Goal: Information Seeking & Learning: Learn about a topic

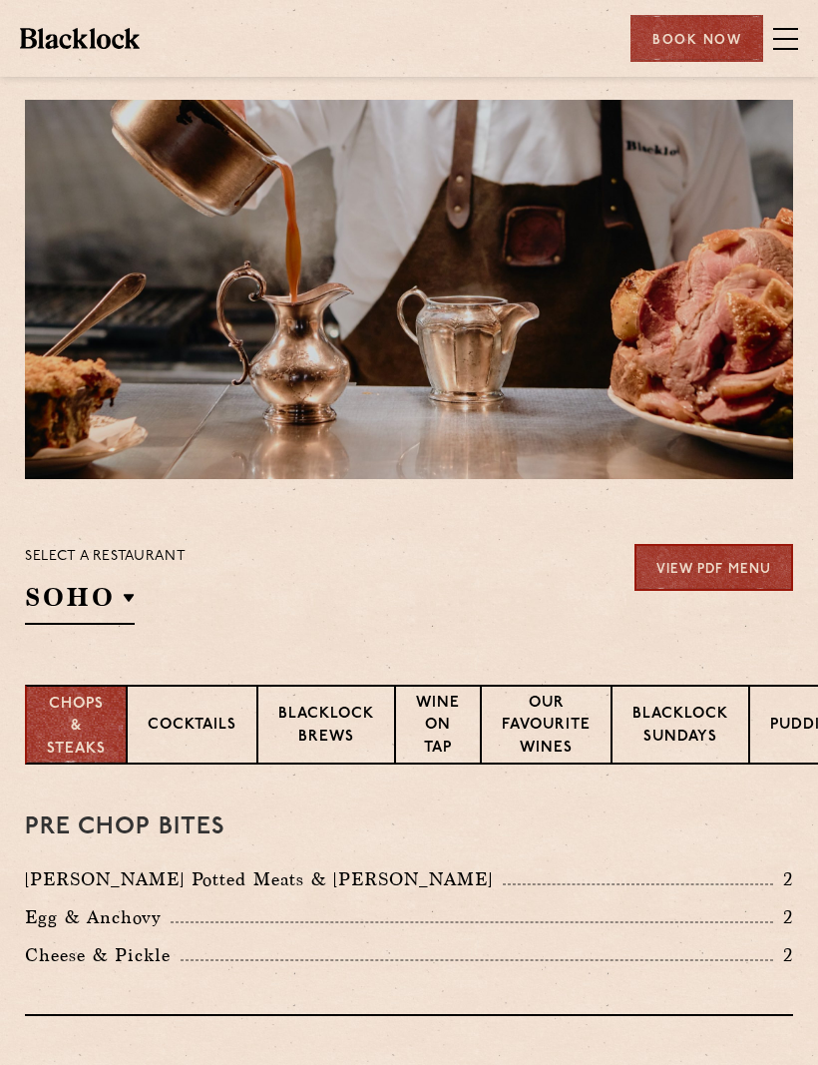
click at [680, 725] on p "Blacklock Sundays" at bounding box center [681, 726] width 96 height 47
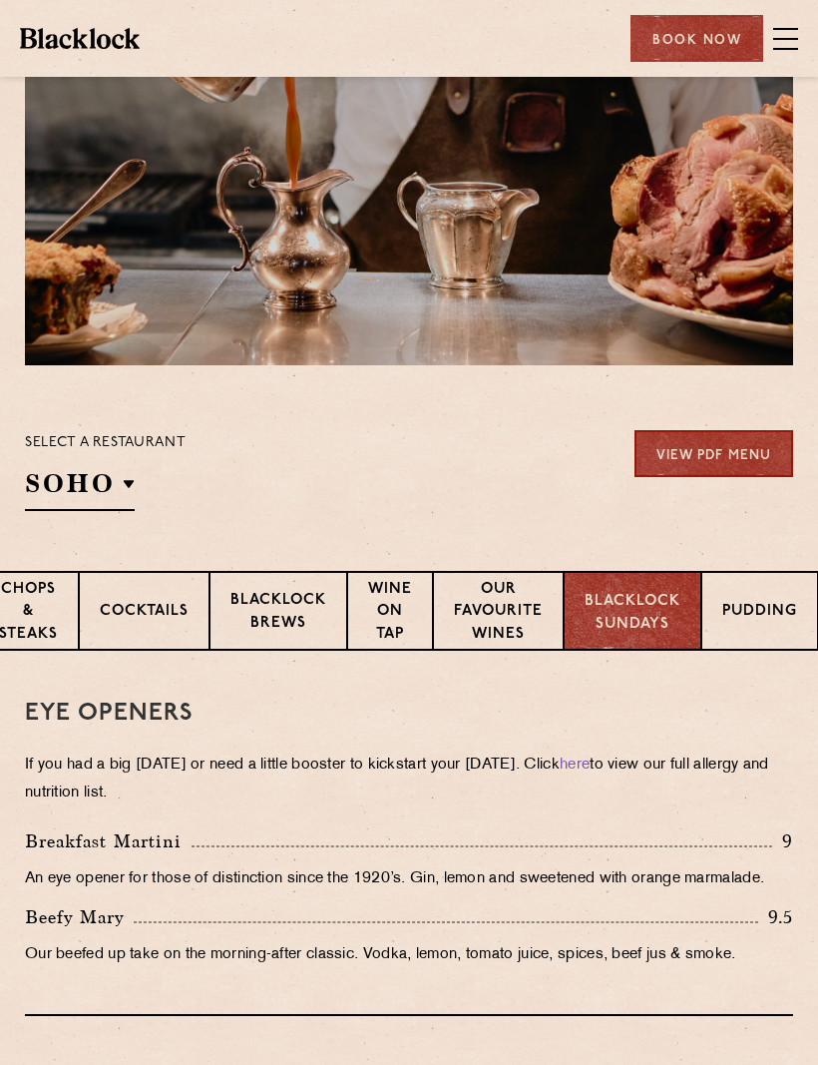
scroll to position [0, 52]
click at [765, 622] on p "Pudding" at bounding box center [759, 613] width 75 height 25
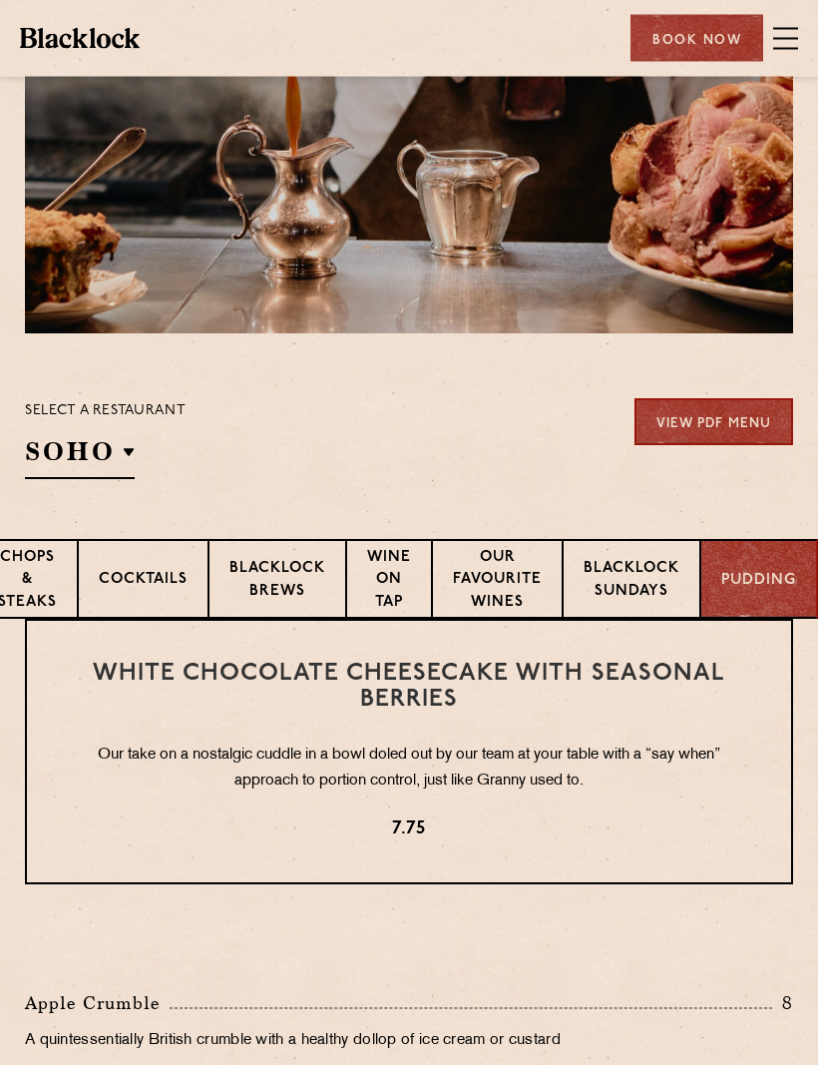
scroll to position [146, 0]
click at [626, 579] on p "Blacklock Sundays" at bounding box center [632, 581] width 96 height 47
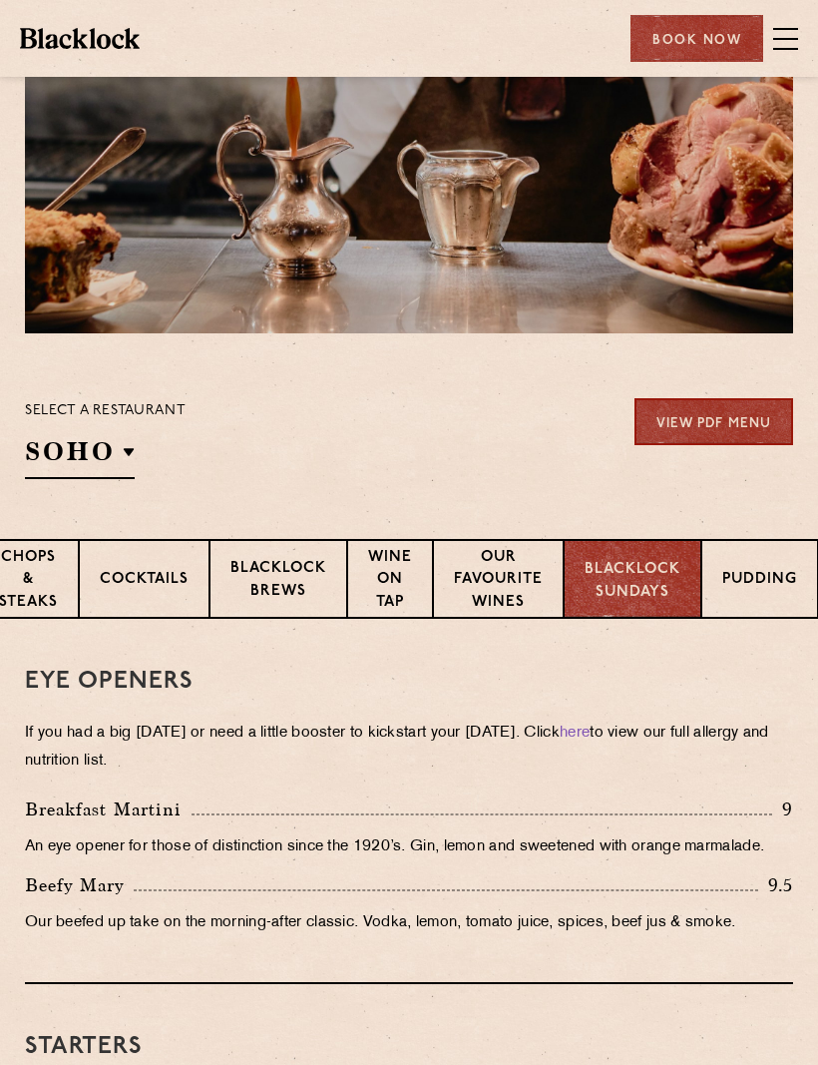
scroll to position [0, 0]
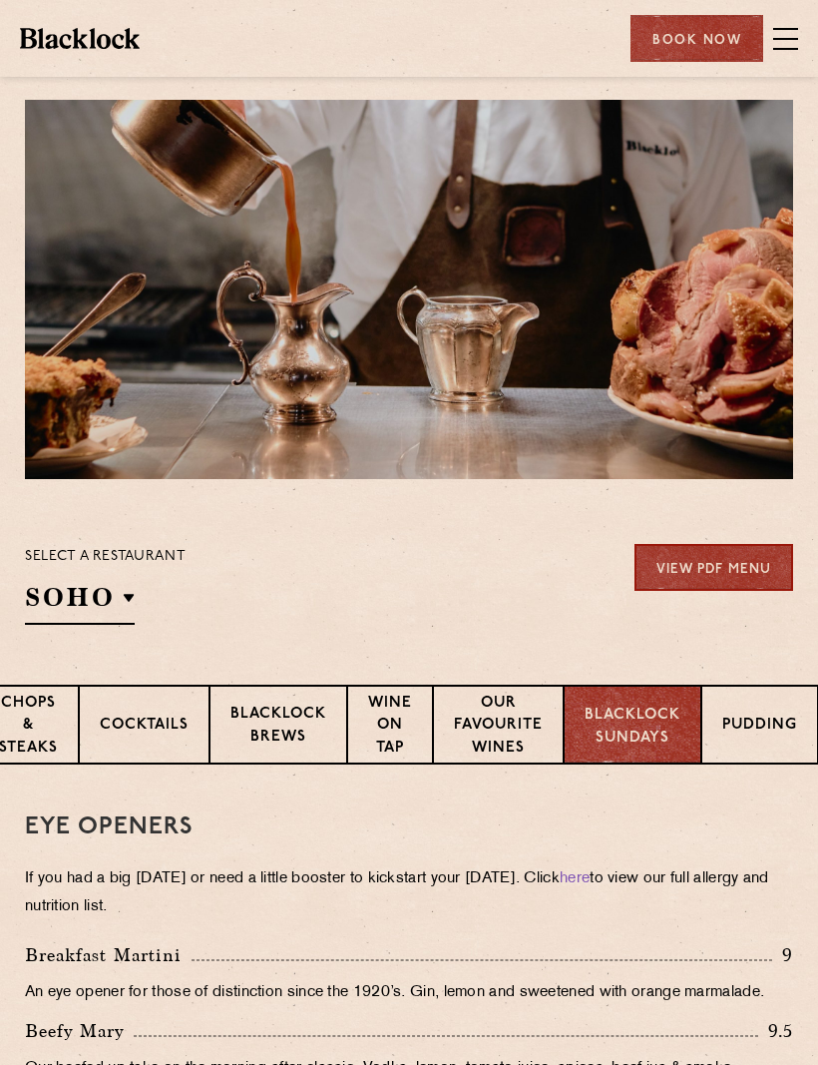
click at [0, 0] on p "Covent Garden" at bounding box center [0, 0] width 0 height 0
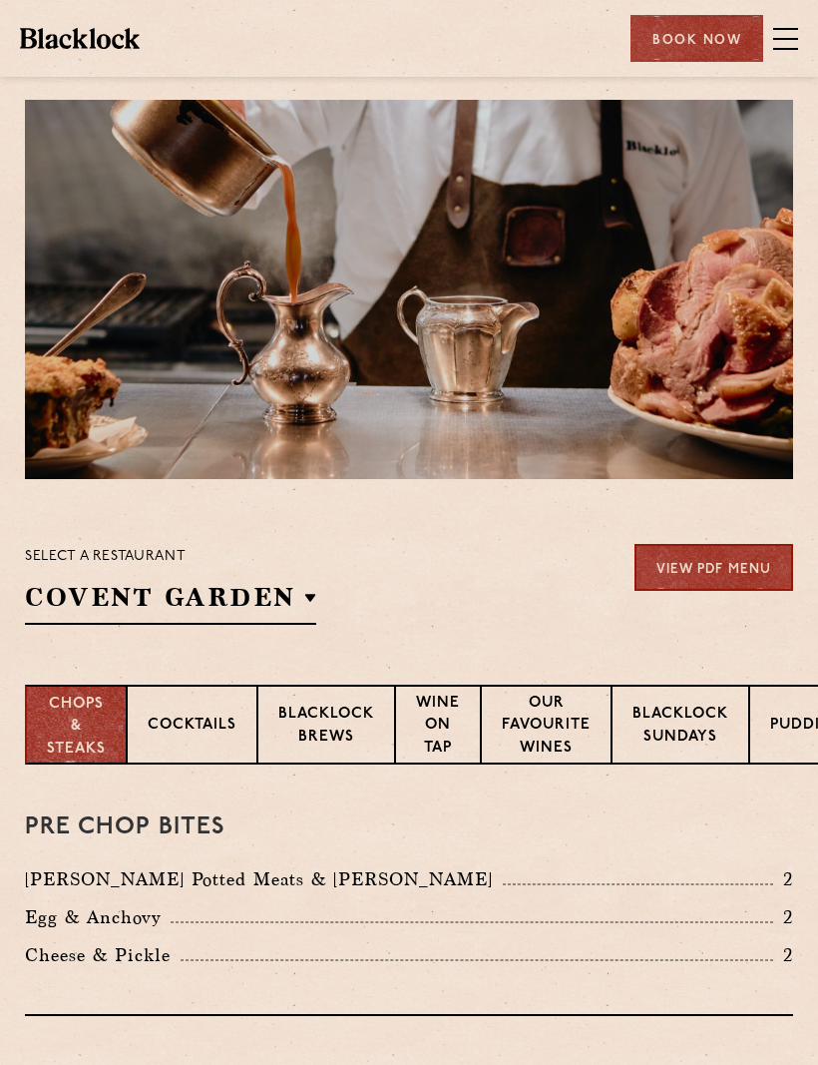
click at [387, 590] on div "Select a restaurant [GEOGRAPHIC_DATA] [GEOGRAPHIC_DATA] [GEOGRAPHIC_DATA] [GEOG…" at bounding box center [409, 584] width 768 height 81
click at [685, 745] on p "Blacklock Sundays" at bounding box center [681, 726] width 96 height 47
click at [0, 0] on p "Covent Garden" at bounding box center [0, 0] width 0 height 0
click at [464, 841] on div "Pre Chop Bites [PERSON_NAME] Potted Meats & Kimchi 2 Egg & Anchovy 2 Cheese & P…" at bounding box center [409, 889] width 768 height 251
click at [558, 732] on p "Our favourite wines" at bounding box center [546, 728] width 89 height 70
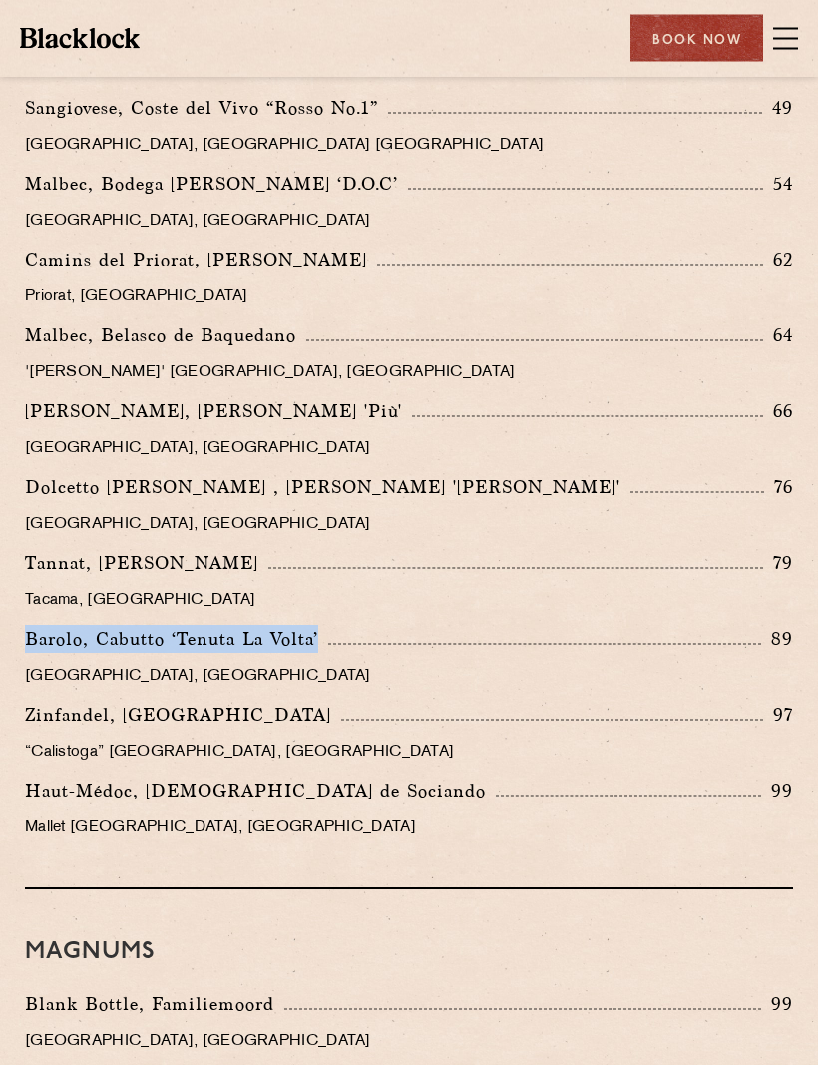
scroll to position [3246, 0]
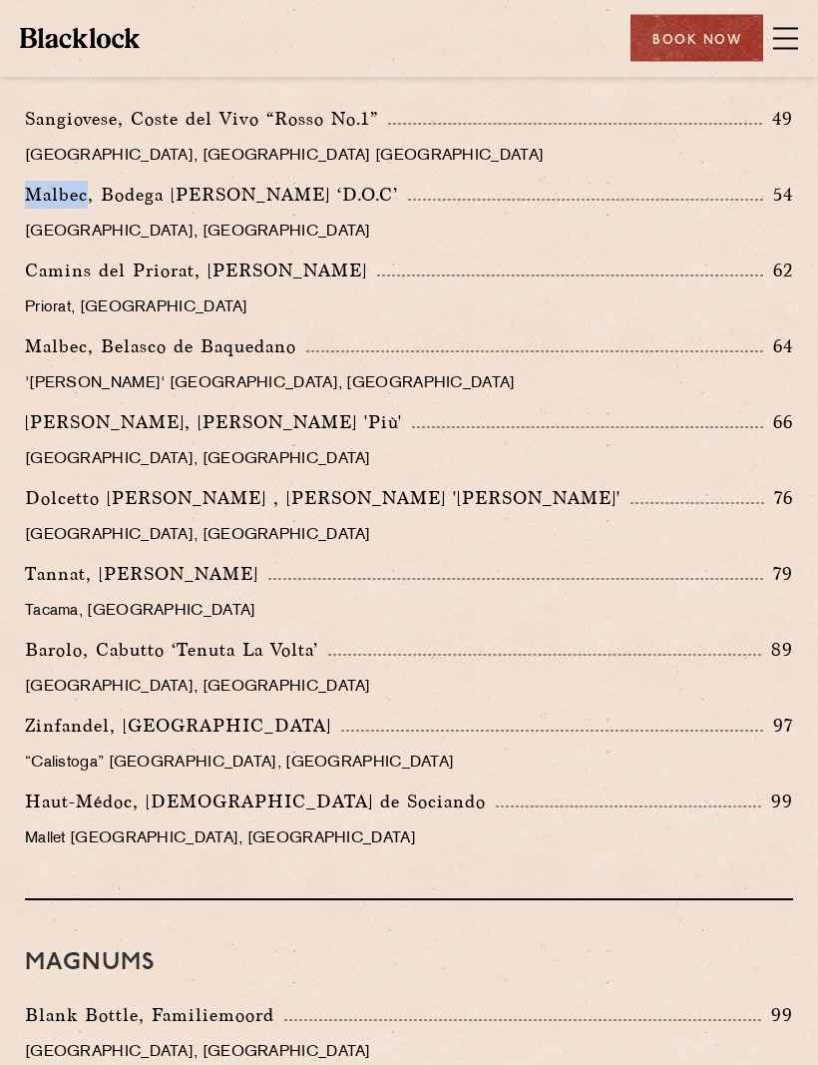
click at [220, 260] on p "Camins del Priorat, [PERSON_NAME]" at bounding box center [201, 271] width 352 height 28
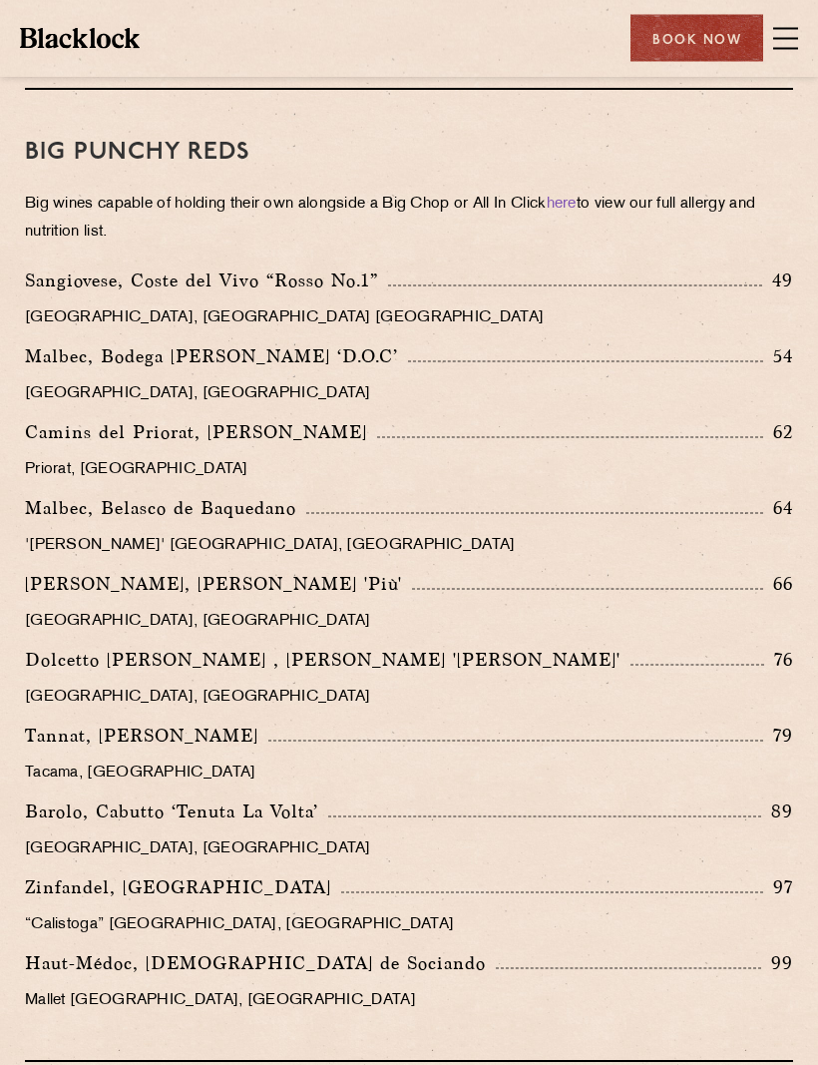
scroll to position [3070, 0]
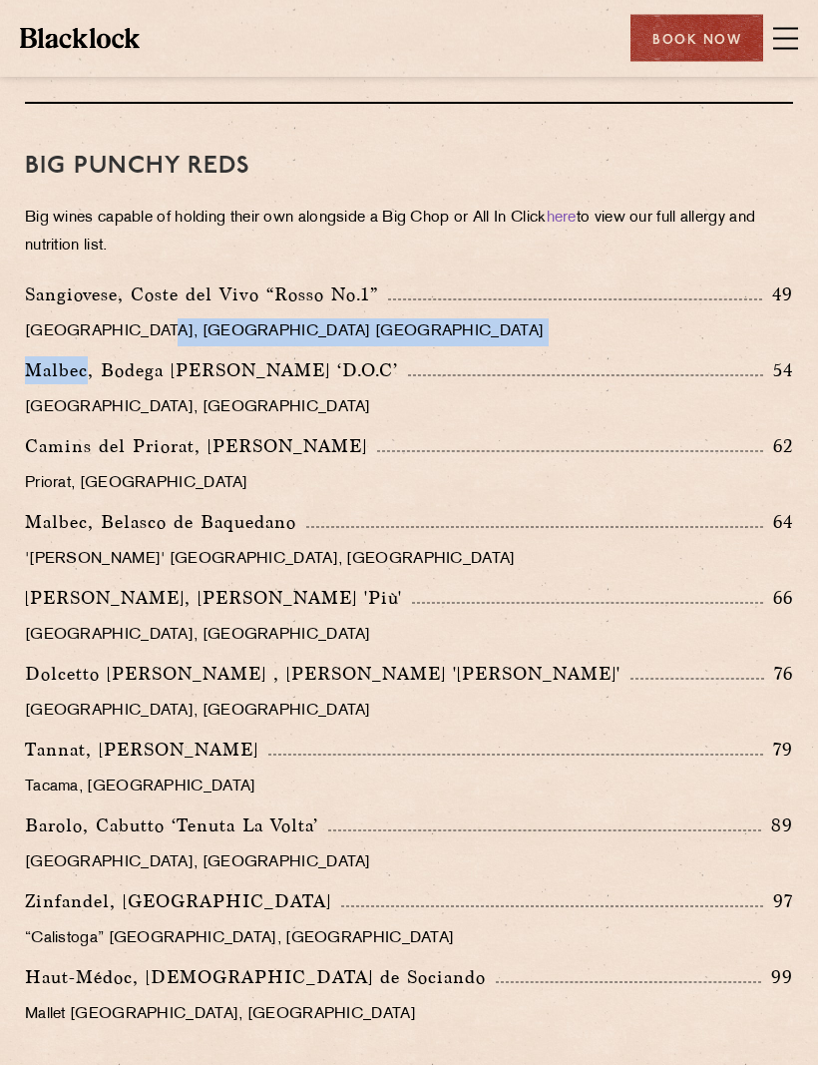
click at [137, 419] on p "[GEOGRAPHIC_DATA], [GEOGRAPHIC_DATA]" at bounding box center [409, 409] width 768 height 28
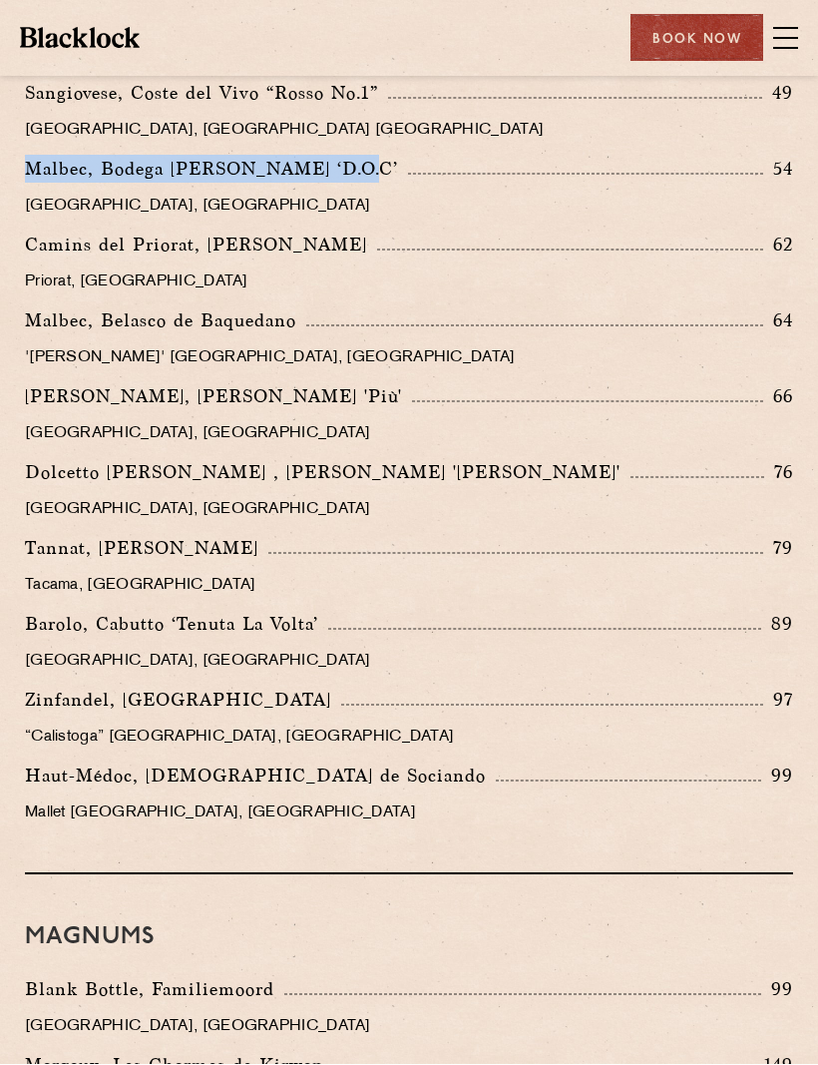
scroll to position [3292, 0]
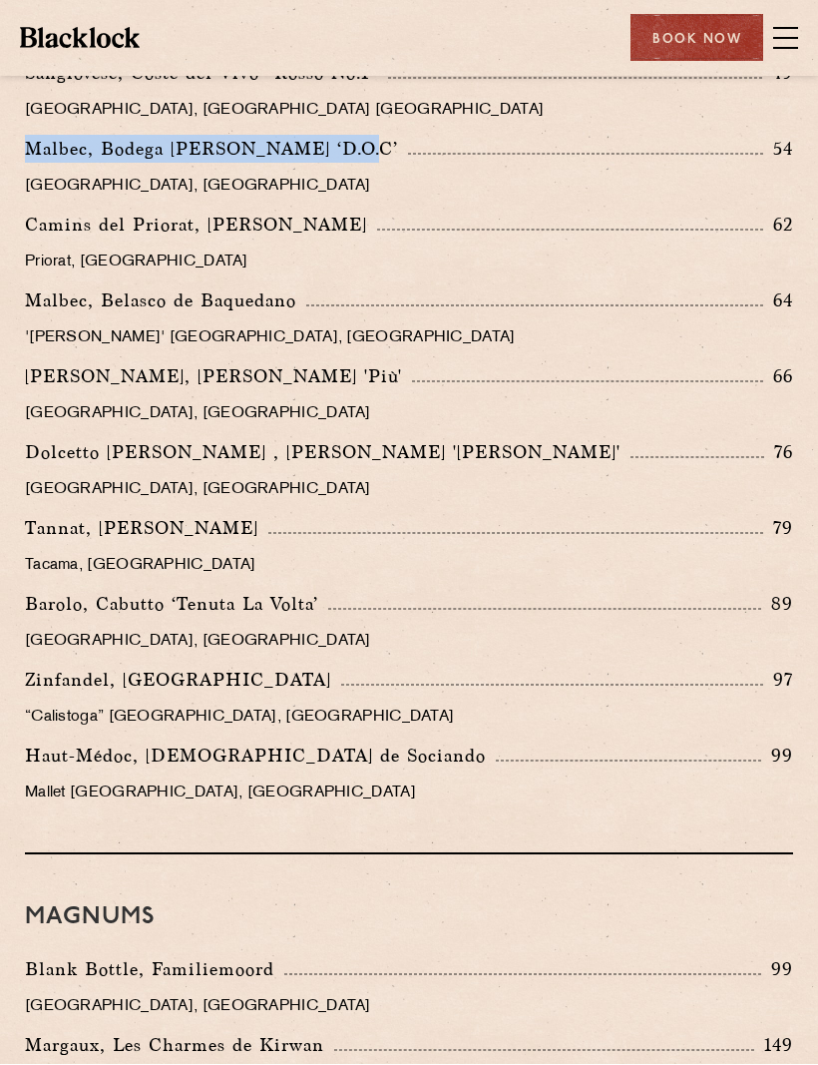
click at [56, 306] on p "Malbec, Belasco de Baquedano" at bounding box center [165, 301] width 281 height 28
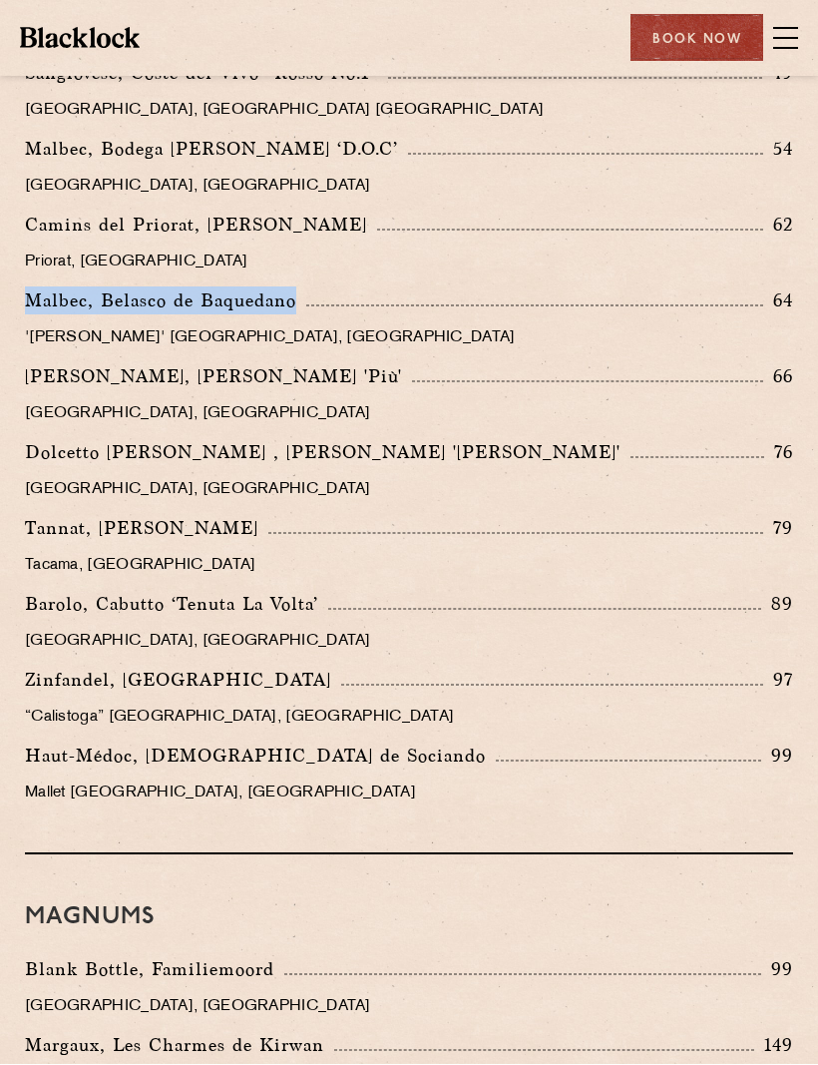
scroll to position [3293, 0]
click at [64, 365] on p "[PERSON_NAME], [PERSON_NAME] 'Più'" at bounding box center [218, 376] width 387 height 28
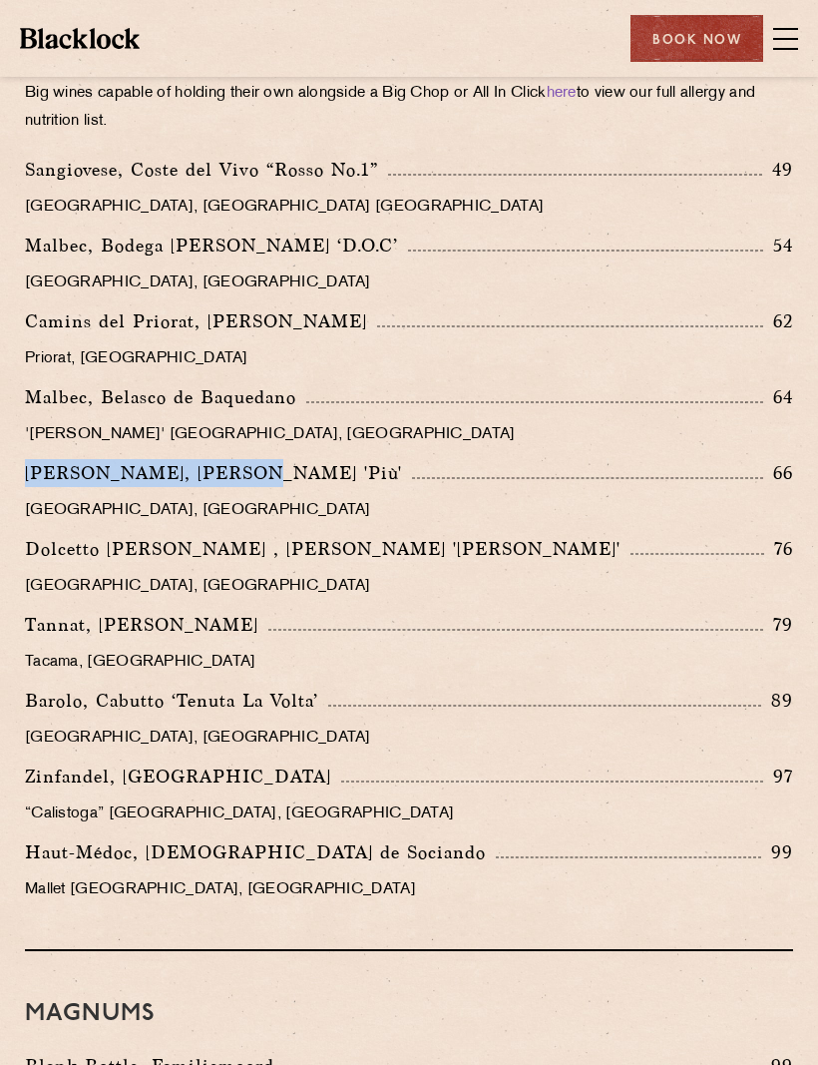
scroll to position [3196, 0]
click at [51, 542] on p "Dolcetto [PERSON_NAME] , [PERSON_NAME] '[PERSON_NAME]'" at bounding box center [328, 549] width 606 height 28
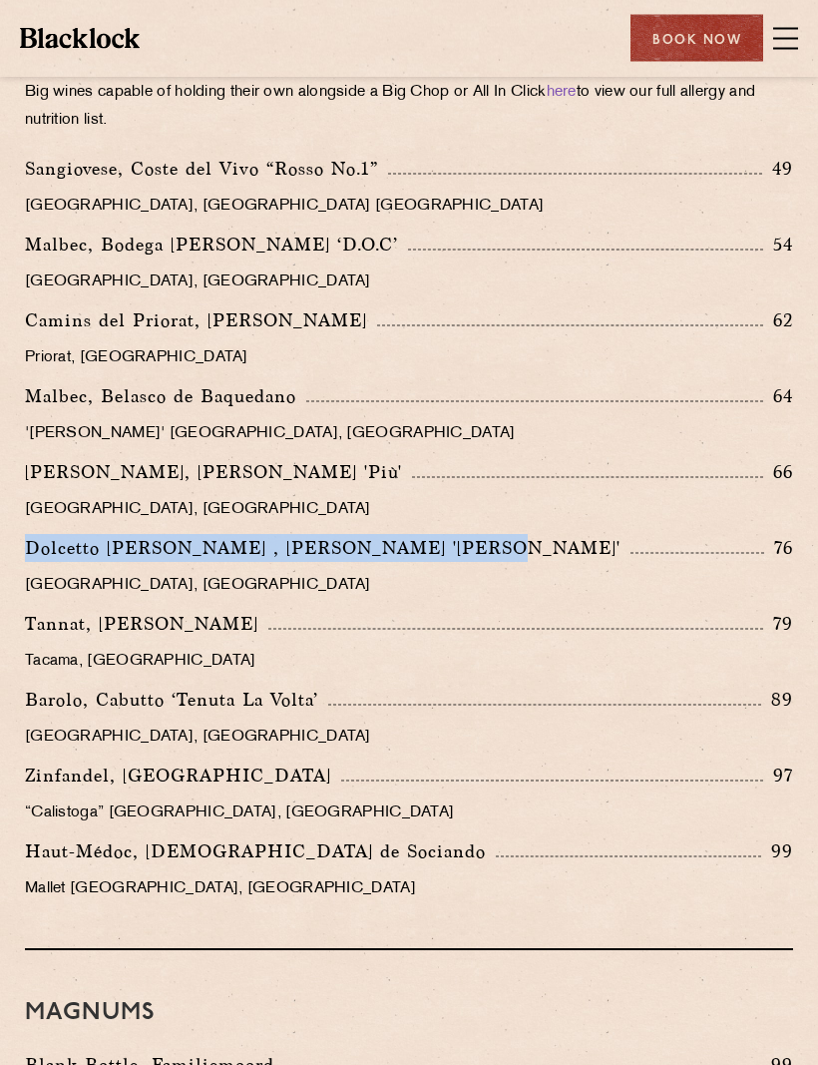
click at [546, 583] on p "[GEOGRAPHIC_DATA], [GEOGRAPHIC_DATA]" at bounding box center [409, 587] width 768 height 28
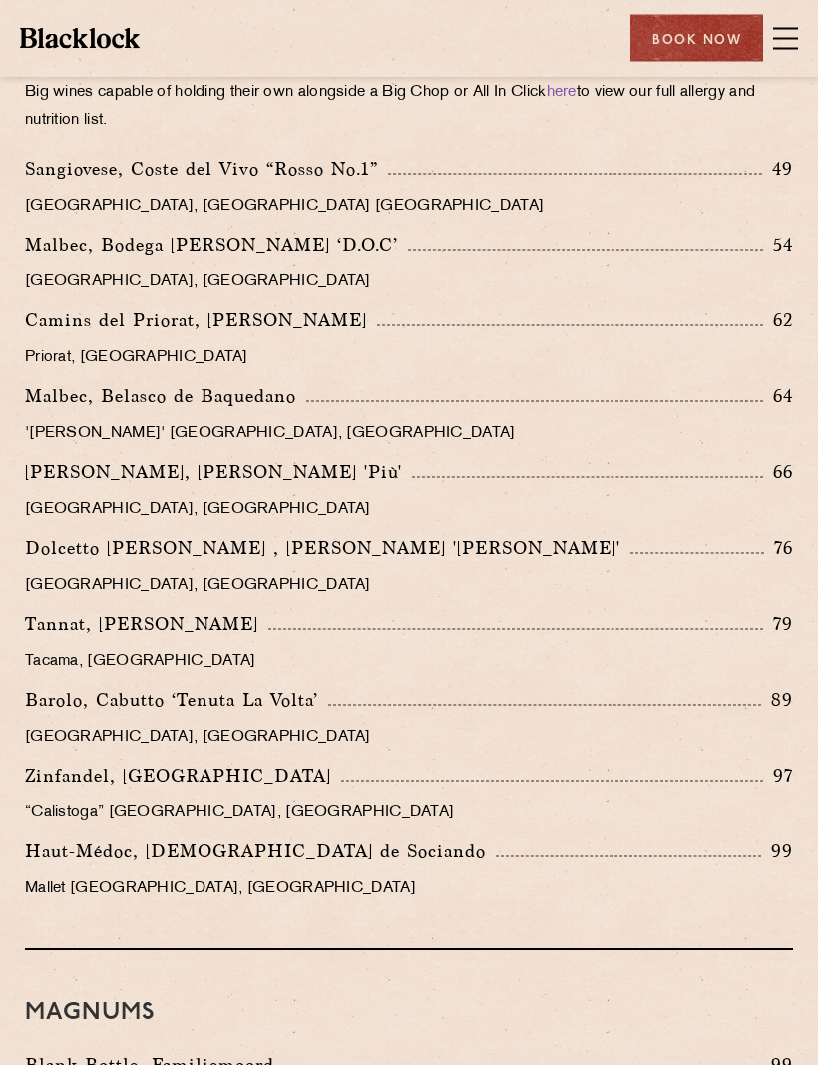
click at [51, 542] on p "Dolcetto [PERSON_NAME] , [PERSON_NAME] '[PERSON_NAME]'" at bounding box center [328, 549] width 606 height 28
click at [50, 549] on p "Dolcetto [PERSON_NAME] , [PERSON_NAME] '[PERSON_NAME]'" at bounding box center [328, 549] width 606 height 28
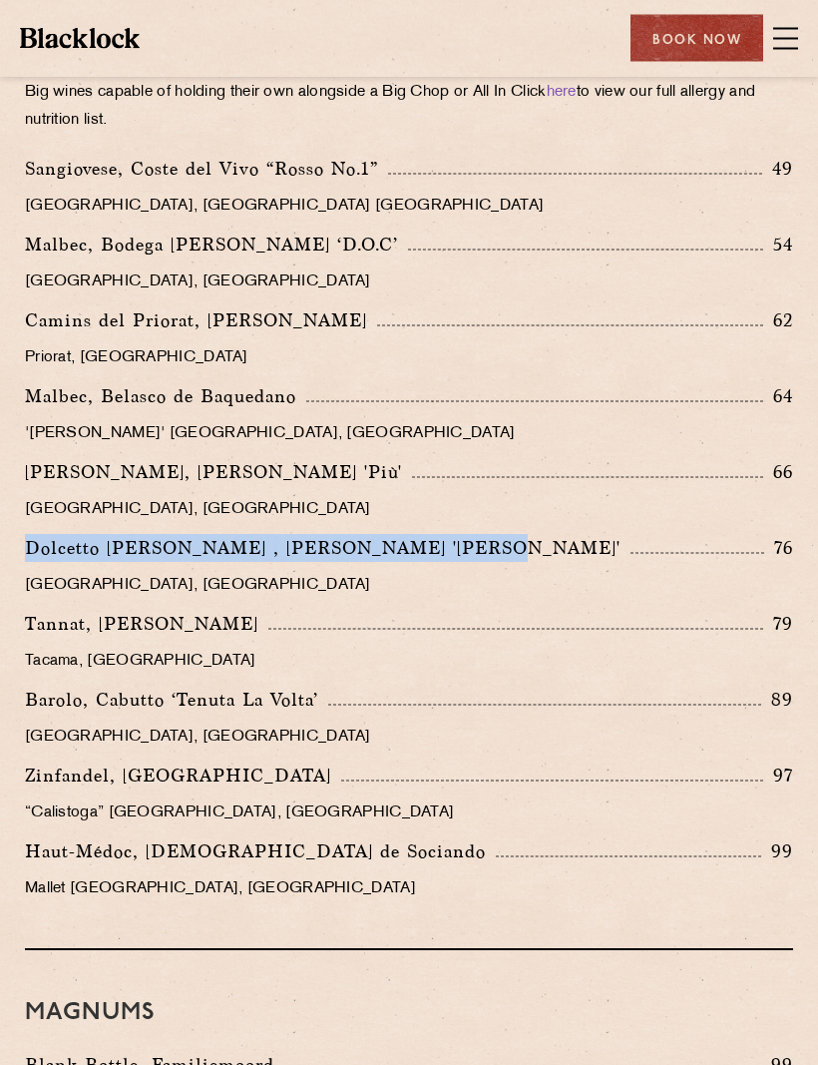
scroll to position [3197, 0]
click at [697, 240] on div "Malbec, Bodega Luigi Bosca ‘D.O.C’ 54" at bounding box center [409, 245] width 768 height 28
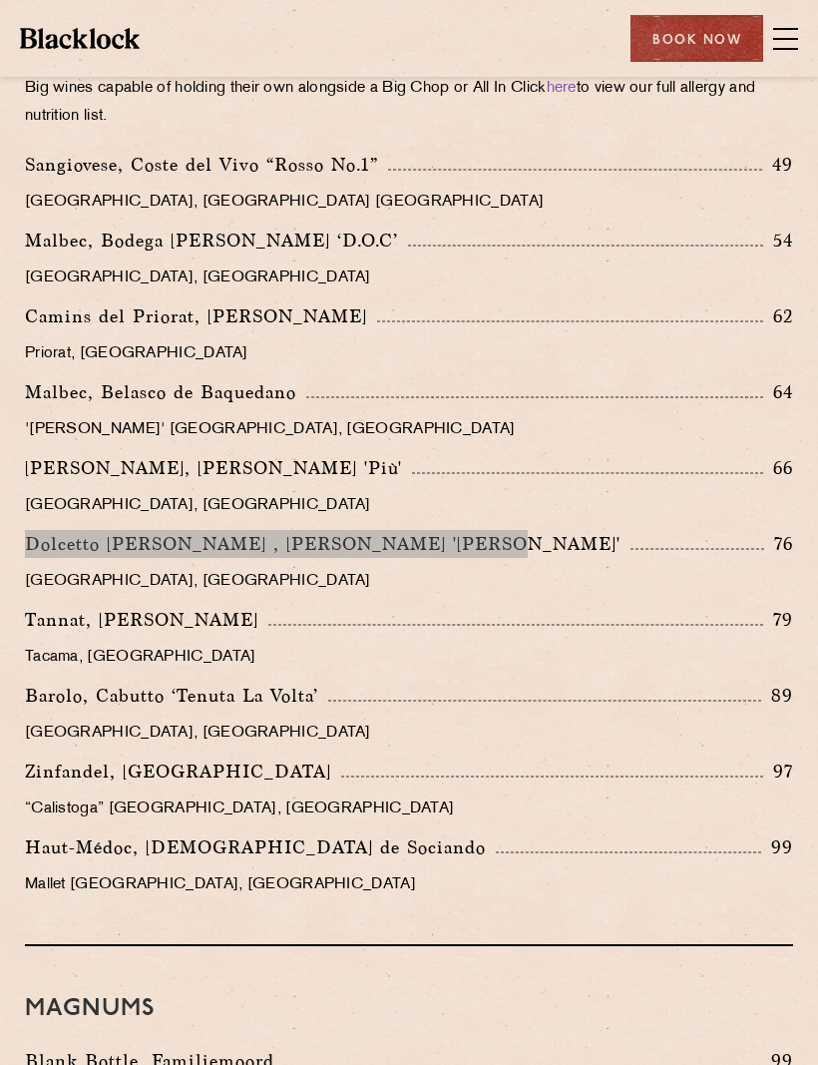
scroll to position [3200, 0]
